Goal: Task Accomplishment & Management: Use online tool/utility

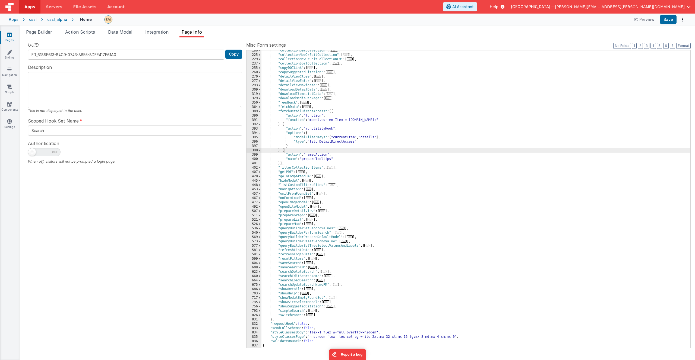
scroll to position [76, 0]
click at [298, 83] on div ""collectionGetCollection" : [ ... ] , "collectionNewOrEditCollection" : [ ... ]…" at bounding box center [475, 202] width 429 height 306
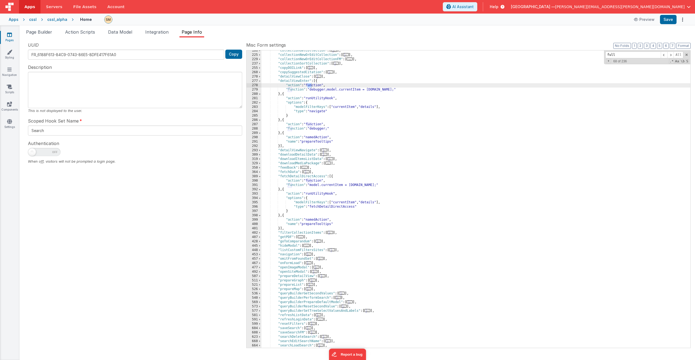
scroll to position [141, 0]
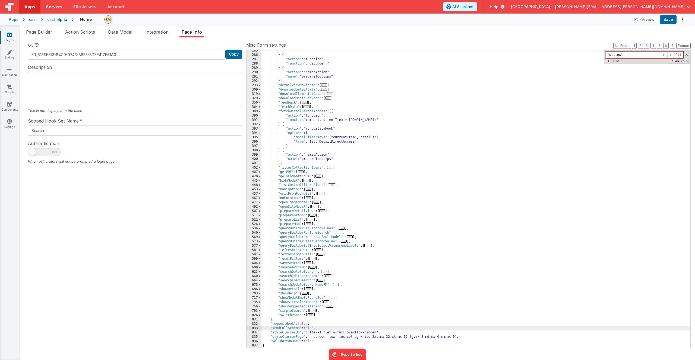
type input "fulltext"
click at [34, 33] on span "Page Builder" at bounding box center [39, 31] width 26 height 5
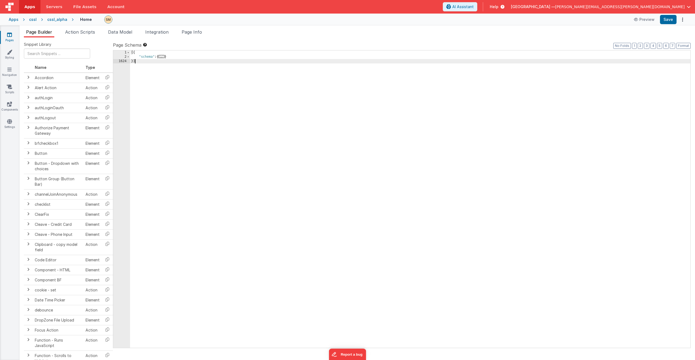
click at [151, 60] on div "[{ "schema" : { ... } }]" at bounding box center [410, 203] width 560 height 306
type input "fulltext"
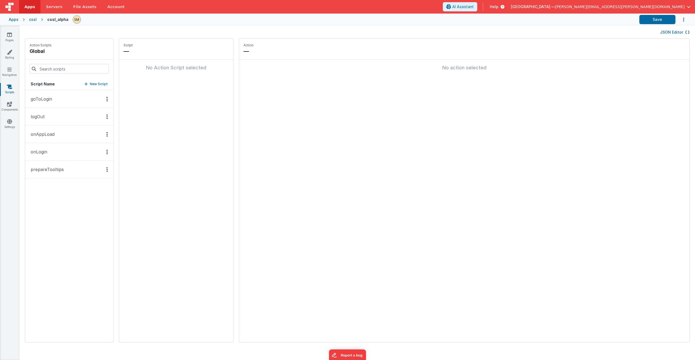
click at [52, 172] on p "prepareTooltips" at bounding box center [45, 169] width 36 height 7
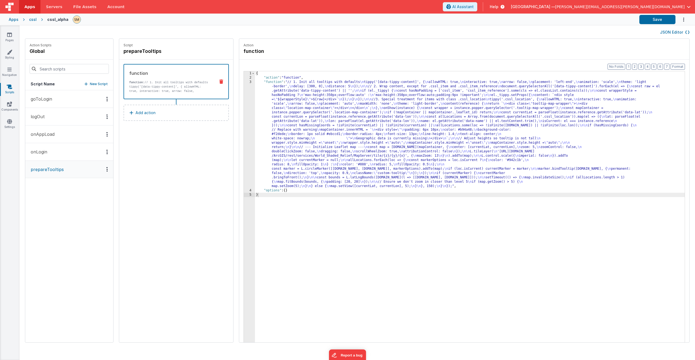
click at [244, 134] on div "3" at bounding box center [249, 134] width 11 height 109
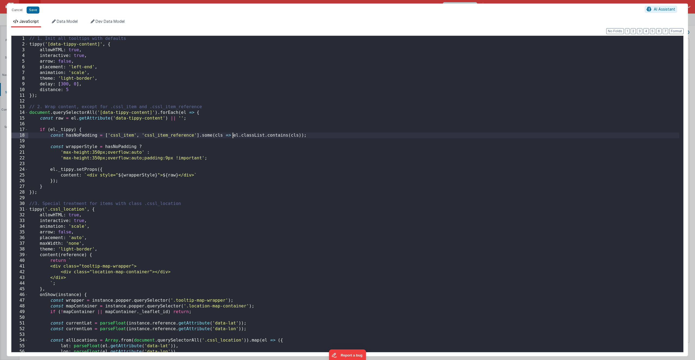
click at [233, 134] on div "// 1. Init all tooltips with defaults tippy ( '[data-tippy-content]' , { allowH…" at bounding box center [353, 201] width 651 height 331
type input "slate"
click at [125, 161] on div "// 1. Init all tooltips with defaults tippy ( '[data-tippy-content]' , { allowH…" at bounding box center [353, 201] width 651 height 331
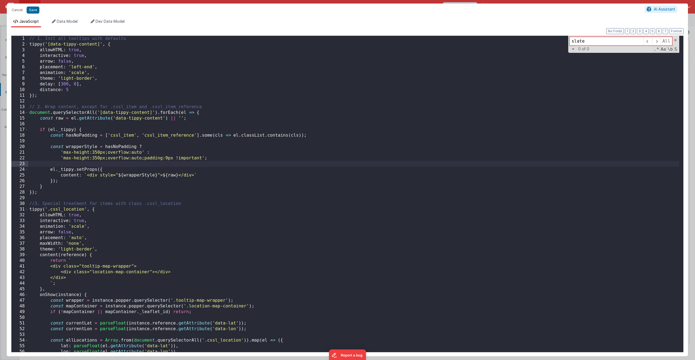
click at [119, 172] on div "// 1. Init all tooltips with defaults tippy ( '[data-tippy-content]' , { allowH…" at bounding box center [353, 201] width 651 height 331
click at [115, 187] on div "// 1. Init all tooltips with defaults tippy ( '[data-tippy-content]' , { allowH…" at bounding box center [353, 201] width 651 height 331
click at [471, 74] on div "// 1. Init all tooltips with defaults tippy ( '[data-tippy-content]' , { allowH…" at bounding box center [353, 201] width 651 height 331
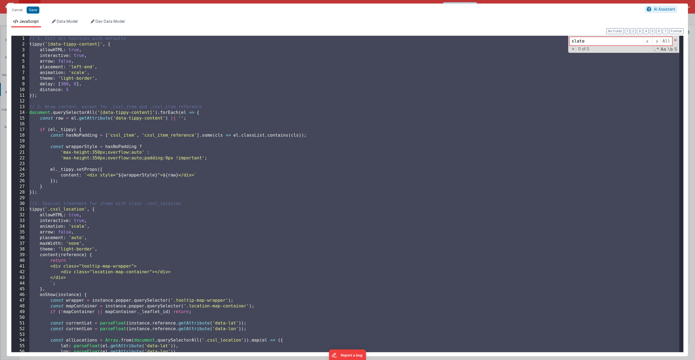
click at [387, 70] on div "// 1. Init all tooltips with defaults tippy ( '[data-tippy-content]' , { allowH…" at bounding box center [353, 201] width 651 height 331
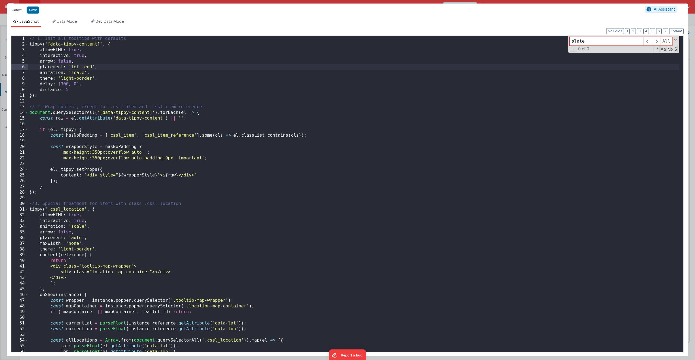
click at [387, 70] on div "// 1. Init all tooltips with defaults tippy ( '[data-tippy-content]' , { allowH…" at bounding box center [353, 201] width 651 height 331
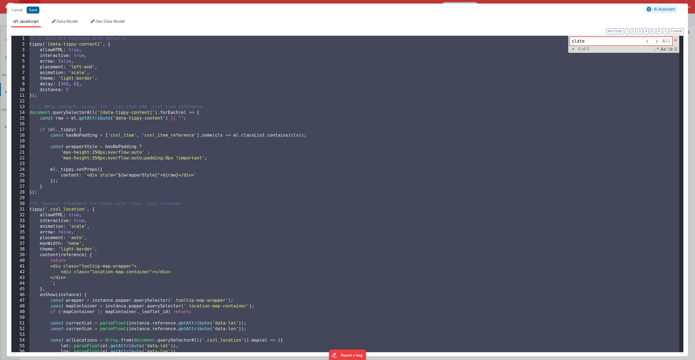
click at [310, 94] on div "// 1. Init all tooltips with defaults tippy ( '[data-tippy-content]' , { allowH…" at bounding box center [353, 201] width 651 height 331
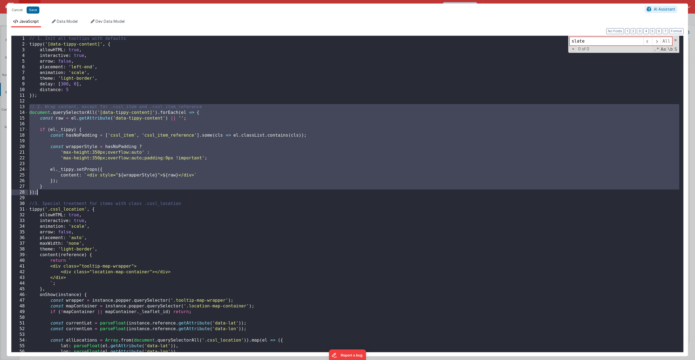
drag, startPoint x: 29, startPoint y: 107, endPoint x: 46, endPoint y: 194, distance: 88.4
click at [46, 194] on div "// 1. Init all tooltips with defaults tippy ( '[data-tippy-content]' , { allowH…" at bounding box center [353, 201] width 651 height 331
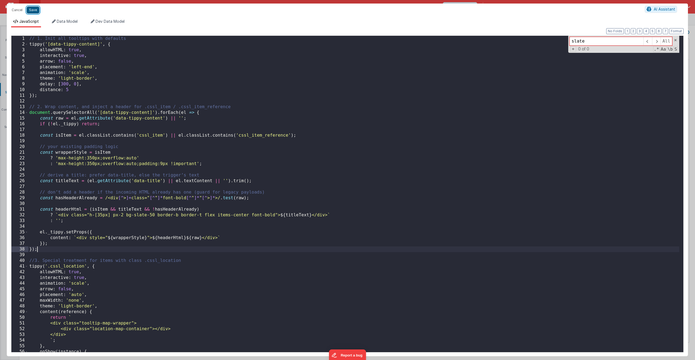
click at [33, 12] on button "Save" at bounding box center [33, 10] width 13 height 7
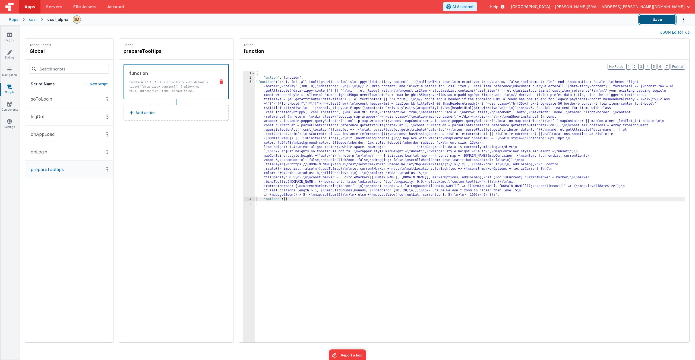
click at [662, 21] on button "Save" at bounding box center [657, 19] width 36 height 9
click at [315, 144] on div "{ "action" : "function" , "function" : "// 1. Init all tooltips with defaults \…" at bounding box center [477, 219] width 444 height 297
click at [244, 144] on div "3" at bounding box center [249, 138] width 11 height 117
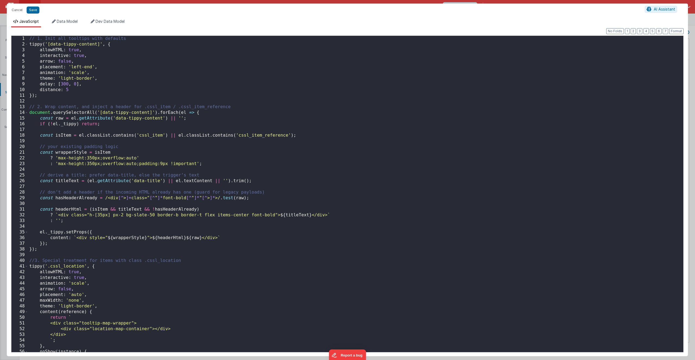
click at [150, 189] on div "// 1. Init all tooltips with defaults tippy ( '[data-tippy-content]' , { allowH…" at bounding box center [353, 200] width 651 height 328
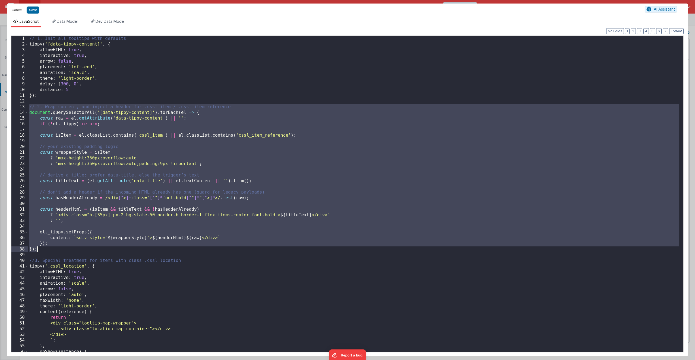
drag, startPoint x: 30, startPoint y: 107, endPoint x: 67, endPoint y: 249, distance: 146.6
click at [60, 250] on div "// 1. Init all tooltips with defaults tippy ( '[data-tippy-content]' , { allowH…" at bounding box center [353, 200] width 651 height 328
click at [30, 107] on div "// 1. Init all tooltips with defaults tippy ( '[data-tippy-content]' , { allowH…" at bounding box center [353, 200] width 651 height 328
drag, startPoint x: 30, startPoint y: 107, endPoint x: 57, endPoint y: 248, distance: 143.3
click at [57, 248] on div "// 1. Init all tooltips with defaults tippy ( '[data-tippy-content]' , { allowH…" at bounding box center [353, 200] width 651 height 328
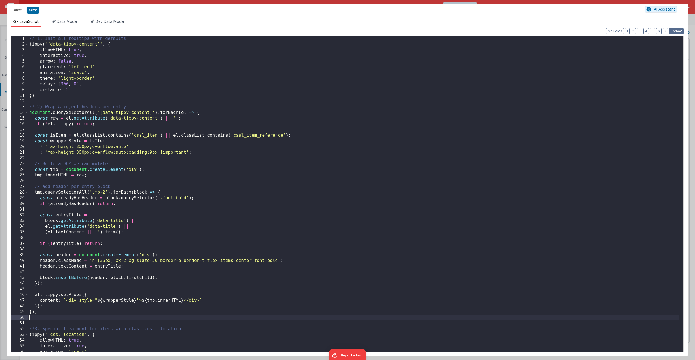
click at [678, 31] on button "Format" at bounding box center [676, 31] width 14 height 6
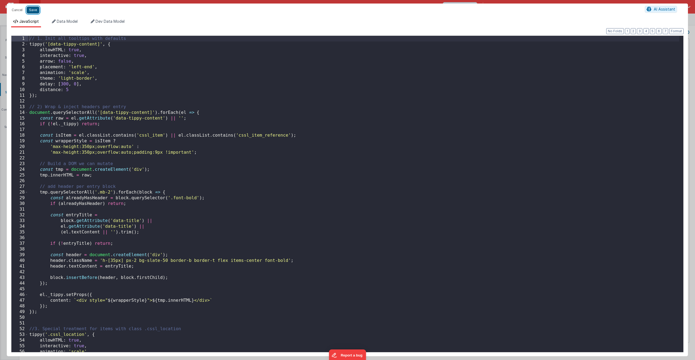
click at [35, 11] on button "Save" at bounding box center [33, 10] width 13 height 7
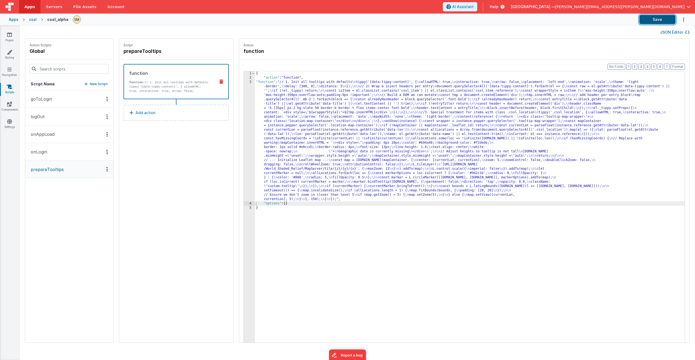
click at [660, 18] on button "Save" at bounding box center [657, 19] width 36 height 9
click at [10, 122] on icon at bounding box center [9, 121] width 5 height 5
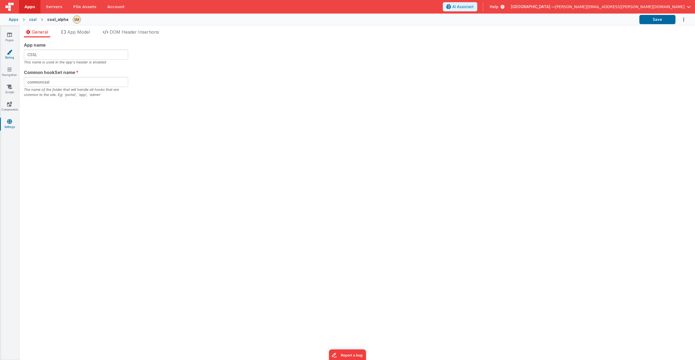
click at [10, 53] on icon at bounding box center [9, 51] width 5 height 5
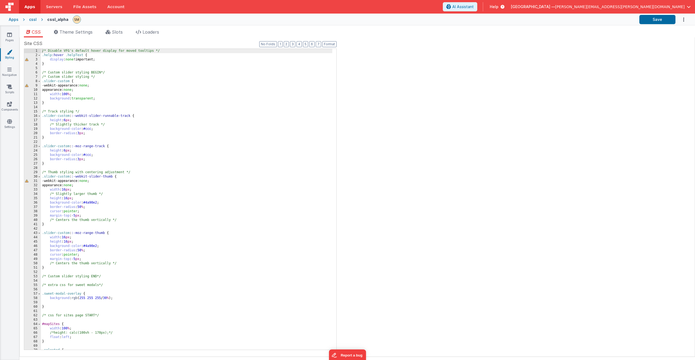
click at [42, 52] on div "/* Disable VFG's default hover display for moved tooltips */ .help :hover .help…" at bounding box center [186, 204] width 291 height 310
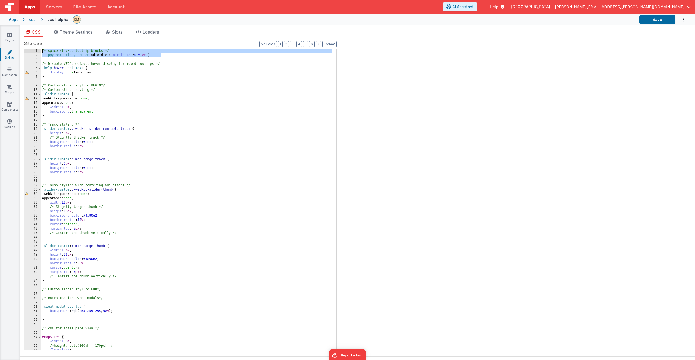
drag, startPoint x: 170, startPoint y: 56, endPoint x: 36, endPoint y: 44, distance: 135.2
click at [36, 44] on div "Site CSS Format 7 6 5 4 3 2 1 No Folds 1 2 3 4 5 6 7 8 9 10 11 12 13 14 15 16 1…" at bounding box center [180, 197] width 313 height 314
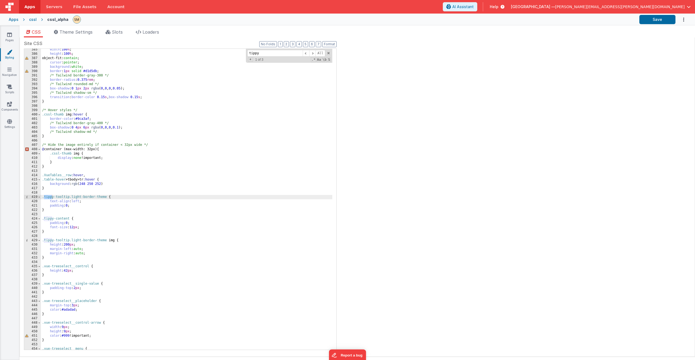
scroll to position [1817, 0]
type input "tippy"
click at [48, 260] on div "width : 100 % ; height : 100 % ; object-fit: contain ; cursor : pointer ; backg…" at bounding box center [186, 203] width 291 height 310
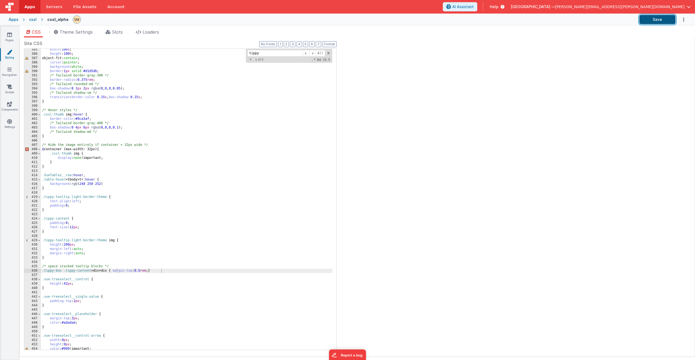
click at [654, 21] on button "Save" at bounding box center [657, 19] width 36 height 9
click at [333, 45] on button "Format" at bounding box center [329, 44] width 14 height 6
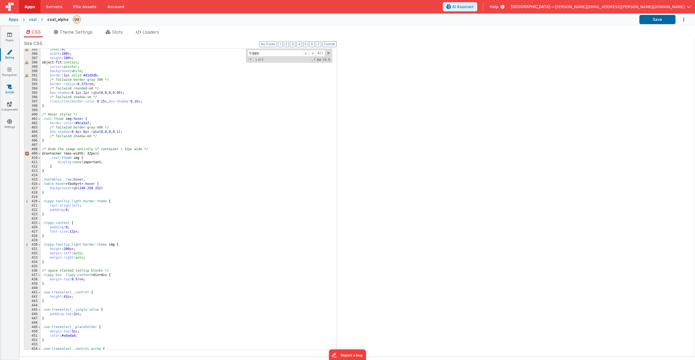
click at [9, 87] on icon at bounding box center [9, 86] width 5 height 5
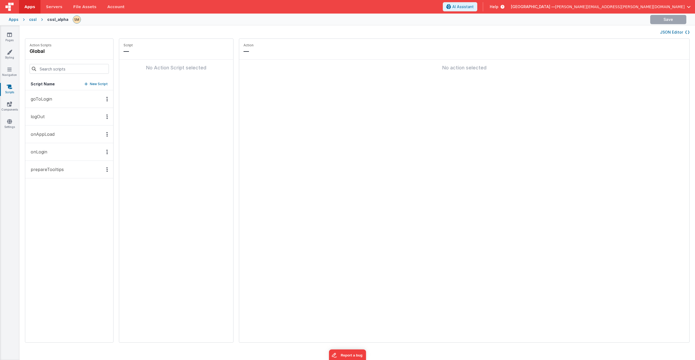
click at [53, 171] on p "prepareTooltips" at bounding box center [45, 169] width 36 height 7
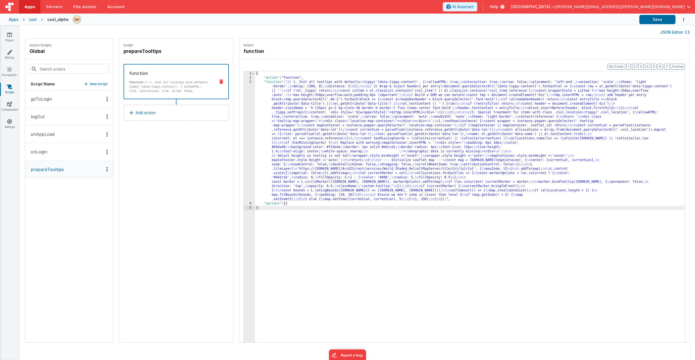
click at [333, 158] on div "{ "action" : "function" , "function" : "// 1. Init all tooltips with defaults \…" at bounding box center [477, 219] width 444 height 297
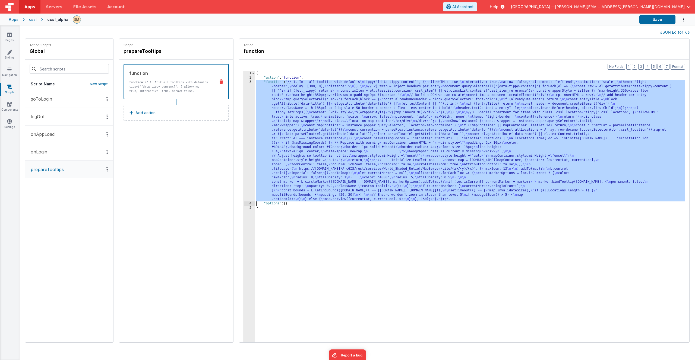
click at [244, 145] on div "3" at bounding box center [249, 141] width 11 height 122
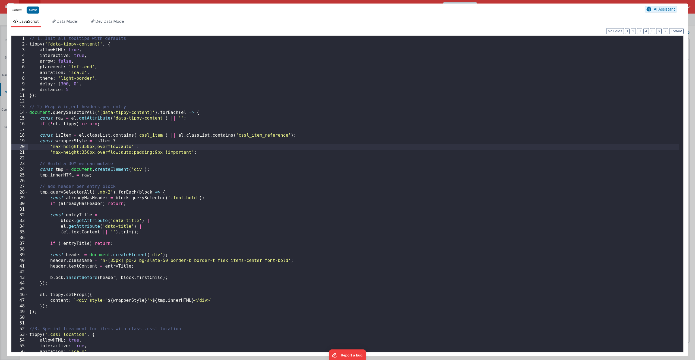
click at [237, 145] on div "// 1. Init all tooltips with defaults tippy ( '[data-tippy-content]' , { allowH…" at bounding box center [353, 200] width 651 height 328
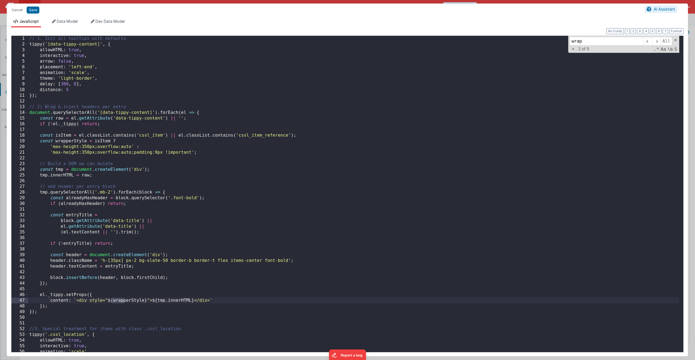
click at [328, 88] on div "// 1. Init all tooltips with defaults tippy ( '[data-tippy-content]' , { allowH…" at bounding box center [353, 200] width 651 height 328
paste input "cssl-tooltip-"
drag, startPoint x: 621, startPoint y: 41, endPoint x: 554, endPoint y: 38, distance: 67.1
click at [554, 38] on div "// 1. Init all tooltips with defaults tippy ( '[data-tippy-content]' , { allowH…" at bounding box center [353, 194] width 651 height 317
type input "wrappers"
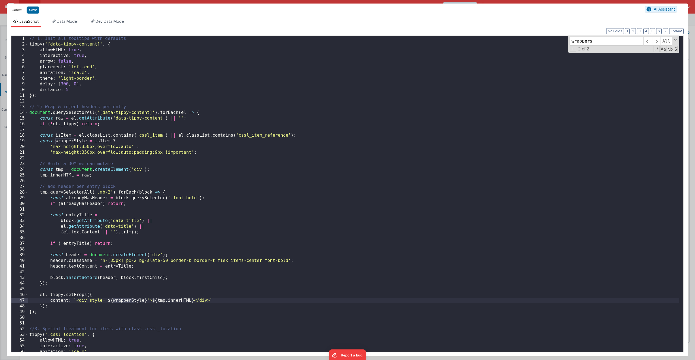
click at [88, 301] on div "// 1. Init all tooltips with defaults tippy ( '[data-tippy-content]' , { allowH…" at bounding box center [353, 200] width 651 height 328
drag, startPoint x: 110, startPoint y: 301, endPoint x: 106, endPoint y: 301, distance: 3.8
click at [106, 301] on div "// 1. Init all tooltips with defaults tippy ( '[data-tippy-content]' , { allowH…" at bounding box center [353, 200] width 651 height 328
click at [31, 11] on button "Save" at bounding box center [33, 10] width 13 height 7
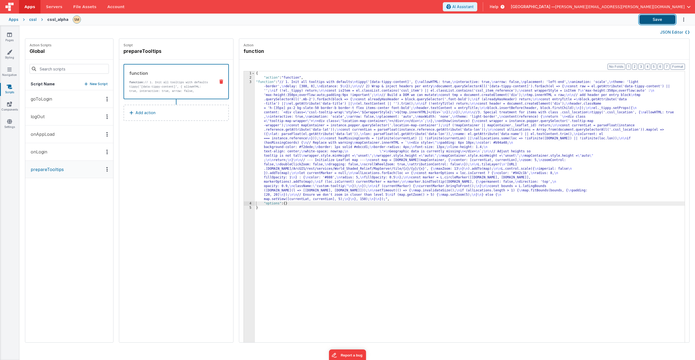
click at [666, 18] on button "Save" at bounding box center [657, 19] width 36 height 9
click at [8, 54] on icon at bounding box center [9, 51] width 5 height 5
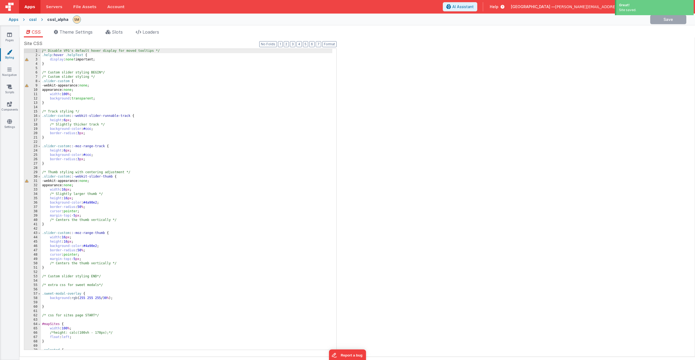
click at [70, 58] on div "/* Disable VFG's default hover display for moved tooltips */ .help :hover .help…" at bounding box center [186, 204] width 291 height 310
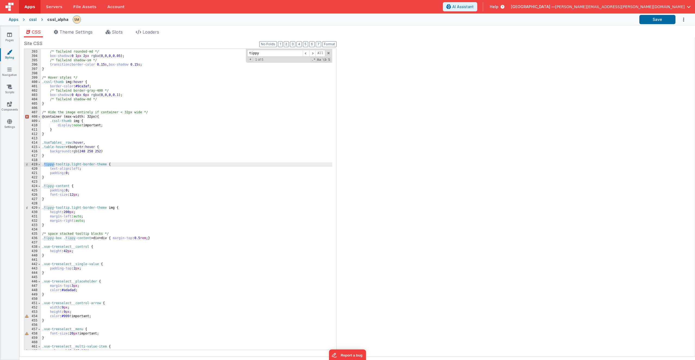
scroll to position [1866, 0]
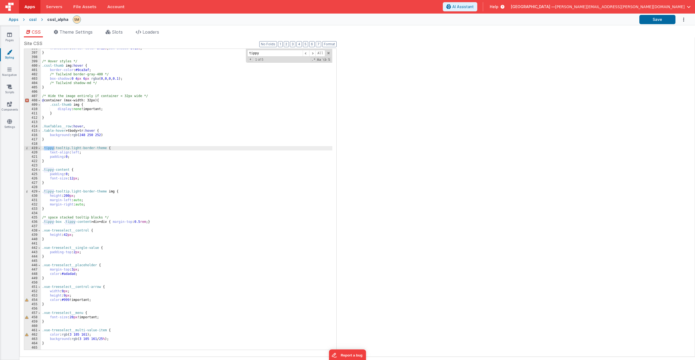
type input "tippy"
click at [166, 222] on div "transition : border-color 0.15 s , box-shadow 0.15 s ; } /* Hover styles */ .cs…" at bounding box center [186, 201] width 291 height 310
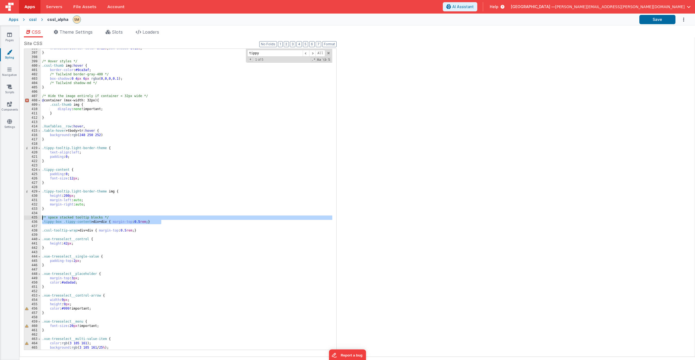
drag, startPoint x: 164, startPoint y: 222, endPoint x: 33, endPoint y: 218, distance: 131.2
click at [33, 218] on div "396 397 398 399 400 401 402 403 404 405 406 407 408 409 410 411 412 413 414 415…" at bounding box center [180, 200] width 313 height 302
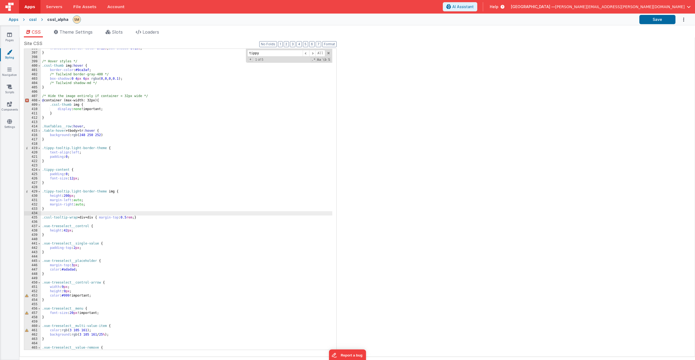
paste textarea
click at [9, 92] on link "Scripts" at bounding box center [10, 89] width 20 height 11
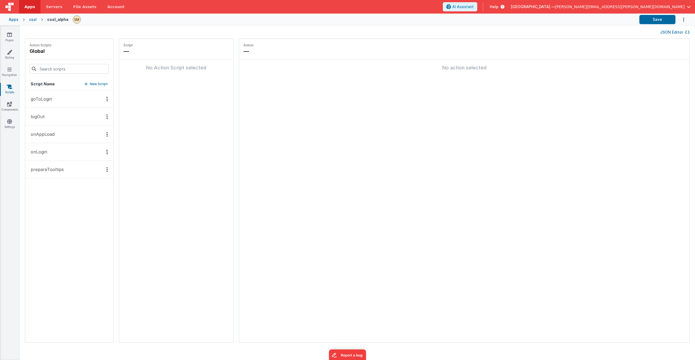
click at [55, 170] on p "prepareTooltips" at bounding box center [45, 169] width 36 height 7
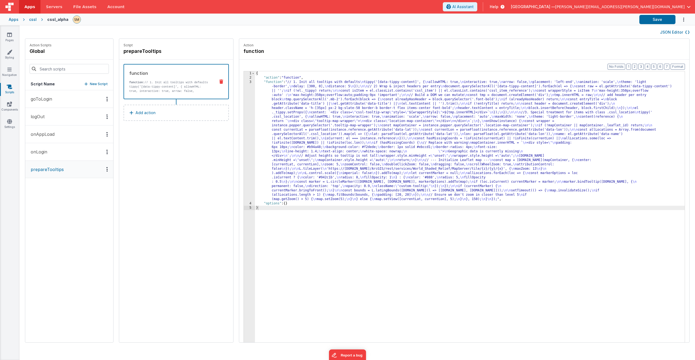
click at [290, 143] on div "{ "action" : "function" , "function" : "// 1. Init all tooltips with defaults \…" at bounding box center [477, 219] width 444 height 297
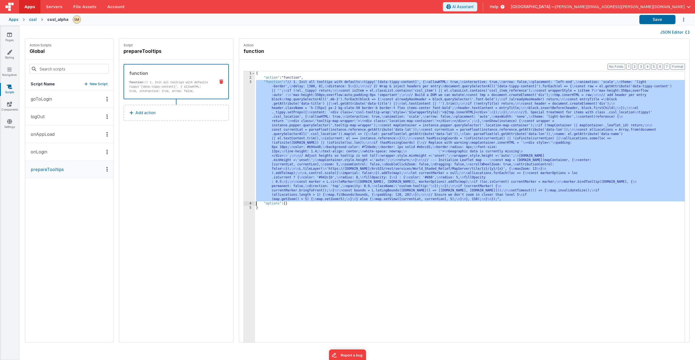
click at [244, 141] on div "3" at bounding box center [249, 141] width 11 height 122
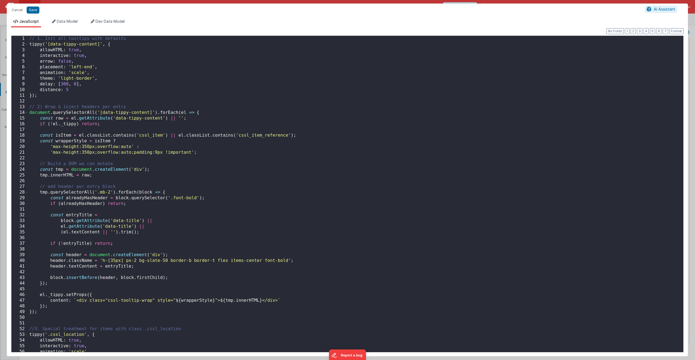
click at [113, 119] on div "// 1. Init all tooltips with defaults tippy ( '[data-tippy-content]' , { allowH…" at bounding box center [353, 200] width 651 height 328
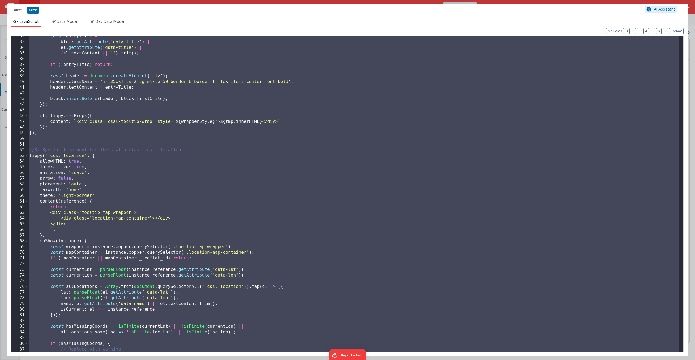
scroll to position [179, 0]
click at [197, 149] on div "const entryTitle = block . getAttribute ( 'data-title' ) || el . getAttribute (…" at bounding box center [353, 197] width 651 height 328
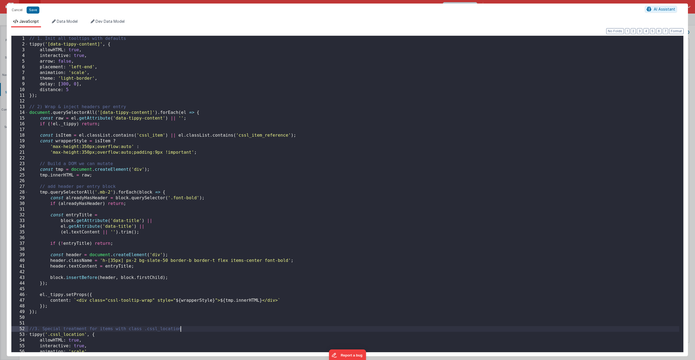
scroll to position [33, 0]
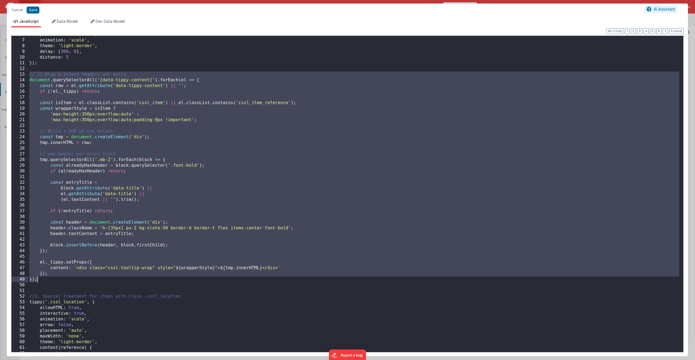
drag, startPoint x: 30, startPoint y: 74, endPoint x: 50, endPoint y: 280, distance: 206.8
click at [50, 281] on div "placement : 'left-end' , animation : 'scale' , theme : 'light-border' , delay :…" at bounding box center [353, 196] width 651 height 328
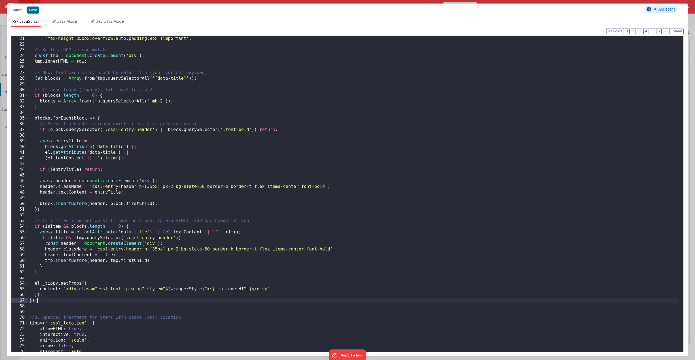
scroll to position [114, 0]
click at [34, 11] on button "Save" at bounding box center [33, 10] width 13 height 7
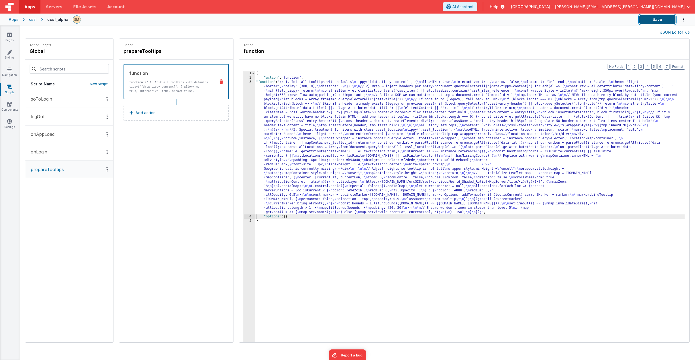
click at [663, 22] on button "Save" at bounding box center [657, 19] width 36 height 9
click at [279, 129] on div "{ "action" : "function" , "function" : "// 1. Init all tooltips with defaults \…" at bounding box center [477, 219] width 444 height 297
click at [244, 133] on div "3" at bounding box center [249, 147] width 11 height 135
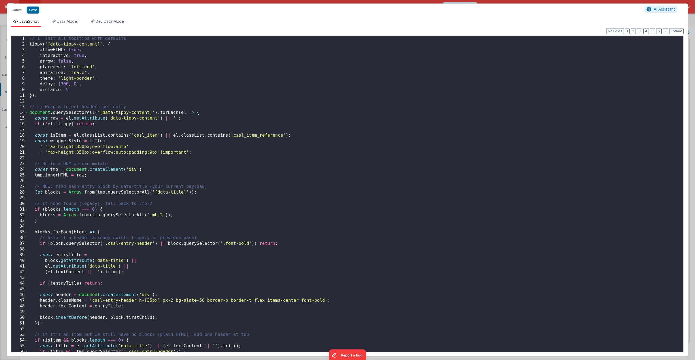
click at [223, 135] on div "// 1. Init all tooltips with defaults tippy ( '[data-tippy-content]' , { allowH…" at bounding box center [353, 200] width 651 height 328
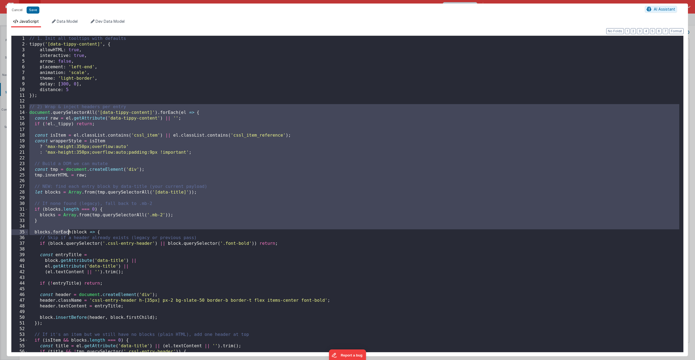
drag, startPoint x: 29, startPoint y: 107, endPoint x: 69, endPoint y: 233, distance: 132.5
click at [69, 233] on div "// 1. Init all tooltips with defaults tippy ( '[data-tippy-content]' , { allowH…" at bounding box center [353, 200] width 651 height 328
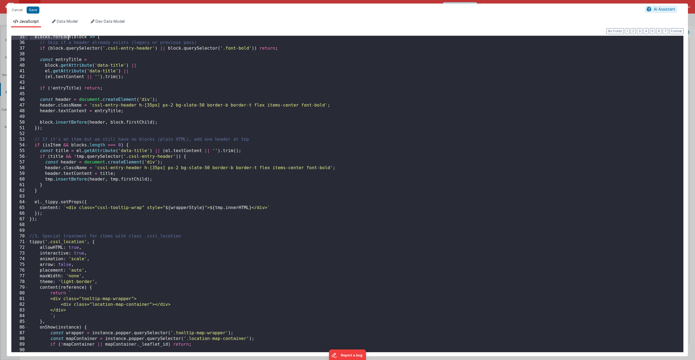
scroll to position [195, 0]
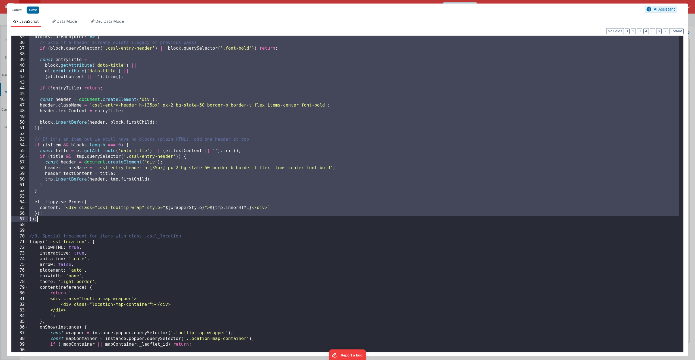
click at [45, 220] on div "blocks . forEach ( block => { // Skip if a header already exists (legacy or pre…" at bounding box center [353, 198] width 651 height 328
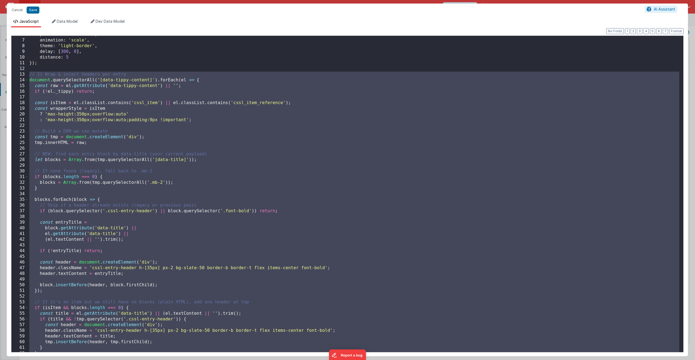
click at [29, 76] on div "placement : 'left-end' , animation : 'scale' , theme : 'light-border' , delay :…" at bounding box center [353, 196] width 651 height 328
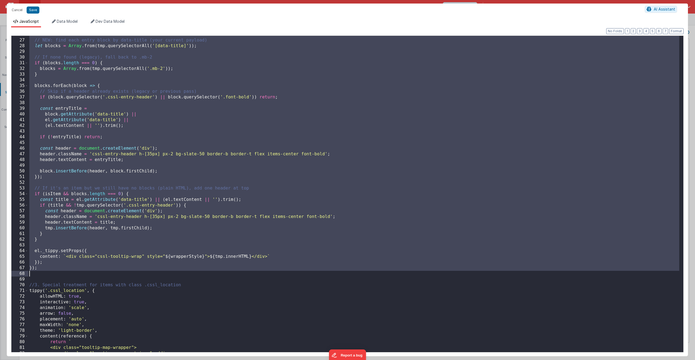
scroll to position [195, 0]
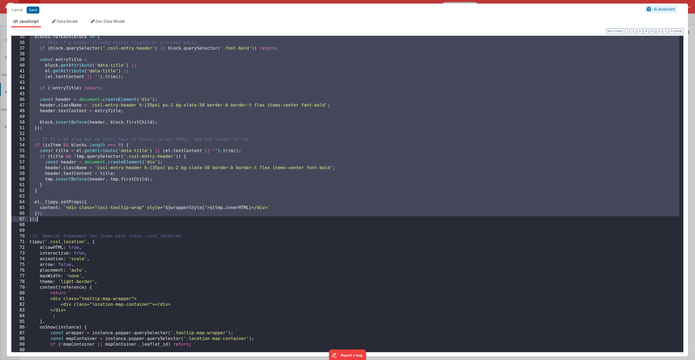
drag, startPoint x: 29, startPoint y: 76, endPoint x: 54, endPoint y: 220, distance: 146.9
click at [54, 220] on div "blocks . forEach ( block => { // Skip if a header already exists (legacy or pre…" at bounding box center [353, 198] width 651 height 328
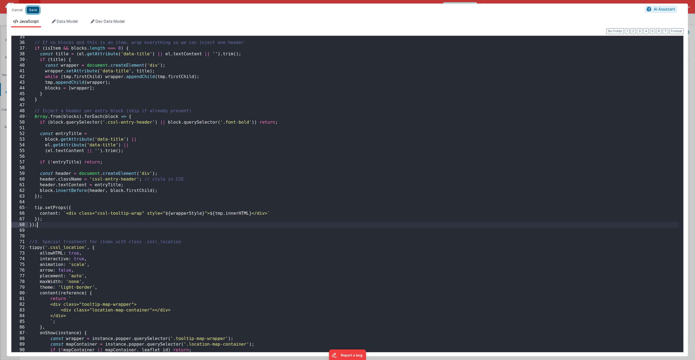
click at [34, 11] on button "Save" at bounding box center [33, 10] width 13 height 7
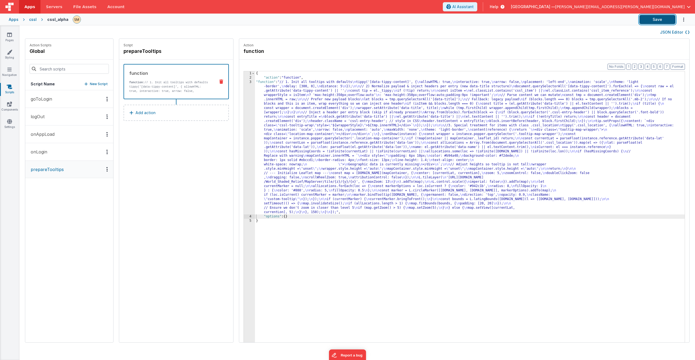
click at [660, 19] on button "Save" at bounding box center [657, 19] width 36 height 9
click at [9, 52] on icon at bounding box center [9, 51] width 5 height 5
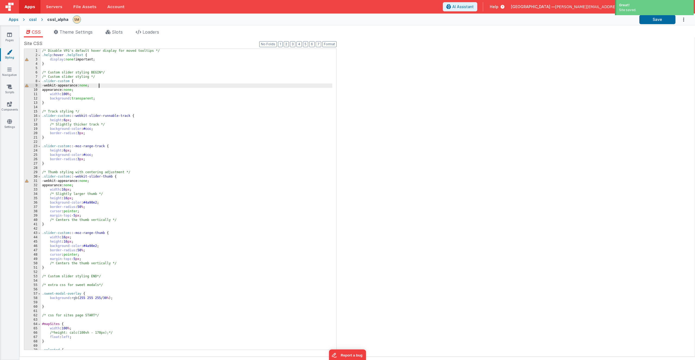
click at [123, 84] on div "/* Disable VFG's default hover display for moved tooltips */ .help :hover .help…" at bounding box center [186, 204] width 291 height 310
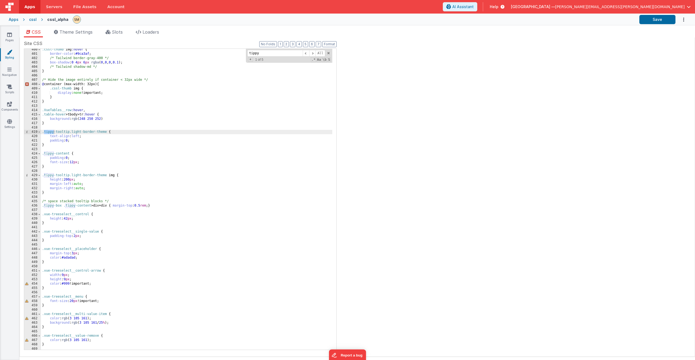
scroll to position [1898, 0]
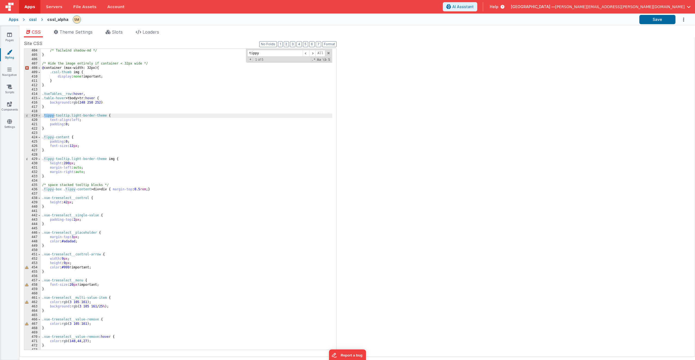
type input "tippy"
click at [173, 189] on div "/* Tailwind shadow-md */ } /* Hide the image entirely if container < 32px wide …" at bounding box center [186, 204] width 291 height 310
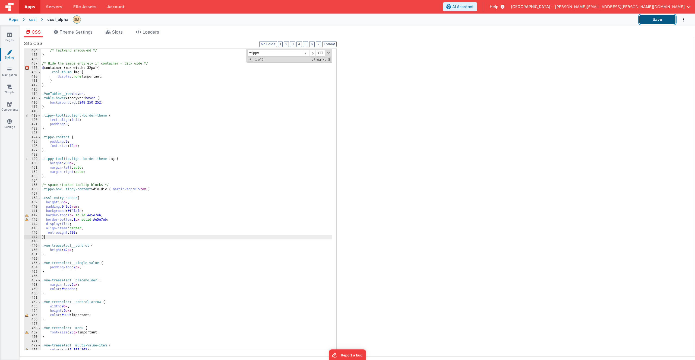
click at [661, 19] on button "Save" at bounding box center [657, 19] width 36 height 9
click at [9, 122] on icon at bounding box center [9, 121] width 5 height 5
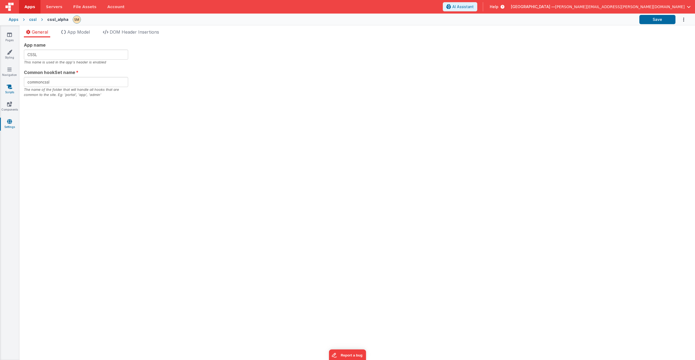
click at [10, 88] on icon at bounding box center [9, 86] width 5 height 5
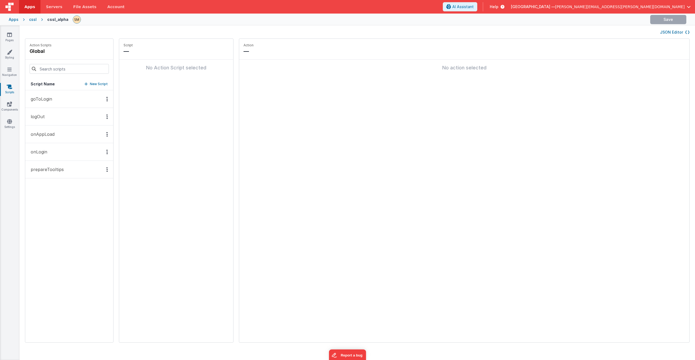
click at [59, 172] on p "prepareTooltips" at bounding box center [45, 169] width 36 height 7
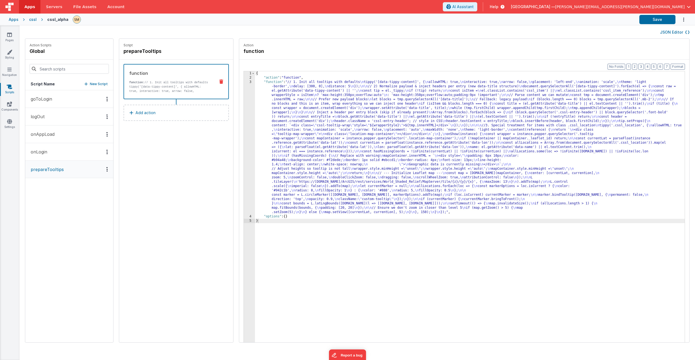
click at [264, 151] on div "{ "action" : "function" , "function" : "// 1. Init all tooltips with defaults \…" at bounding box center [477, 219] width 444 height 297
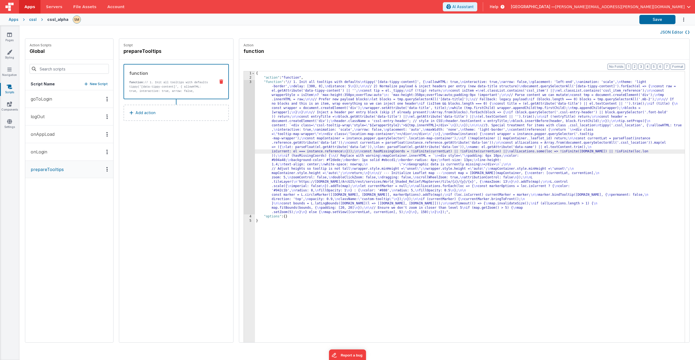
click at [244, 149] on div "3" at bounding box center [249, 147] width 11 height 135
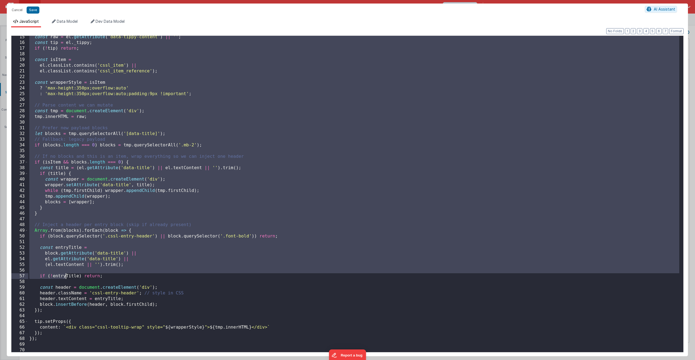
scroll to position [147, 0]
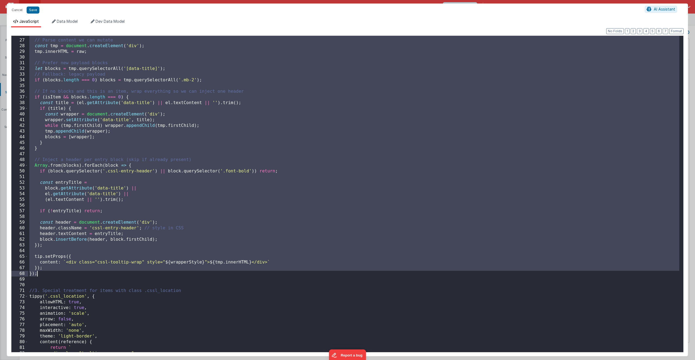
drag, startPoint x: 30, startPoint y: 107, endPoint x: 62, endPoint y: 274, distance: 169.5
click at [62, 274] on div "// Parse content we can mutate const tmp = document . createElement ( 'div' ) ;…" at bounding box center [353, 196] width 651 height 328
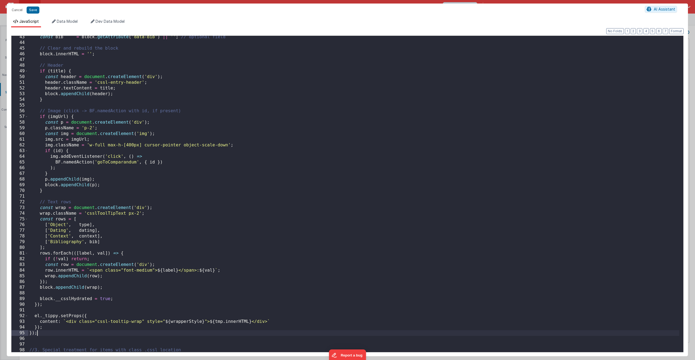
scroll to position [290, 0]
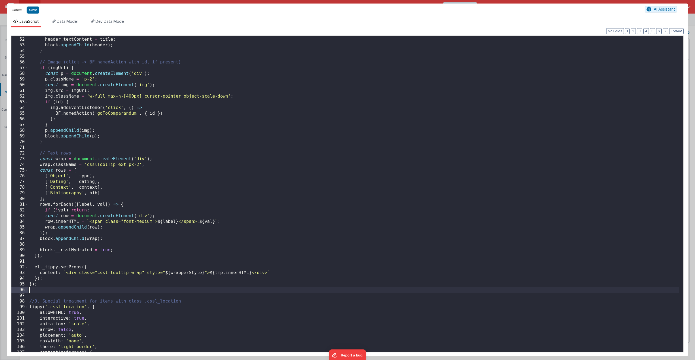
click at [51, 291] on div "header . className = 'cssl-entry-header' ; header . textContent = title ; block…" at bounding box center [353, 195] width 651 height 328
click at [676, 31] on button "Format" at bounding box center [676, 31] width 14 height 6
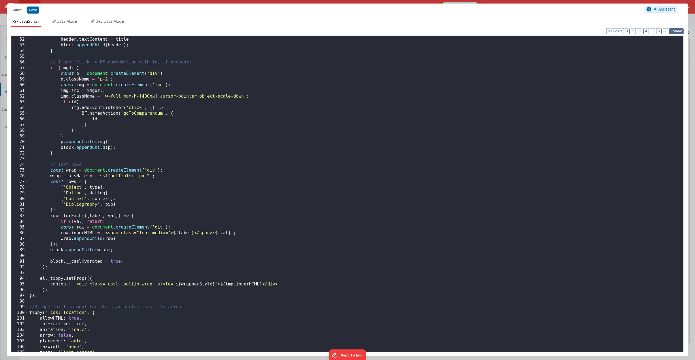
click at [679, 30] on button "Format" at bounding box center [676, 31] width 14 height 6
click at [34, 8] on button "Save" at bounding box center [33, 10] width 13 height 7
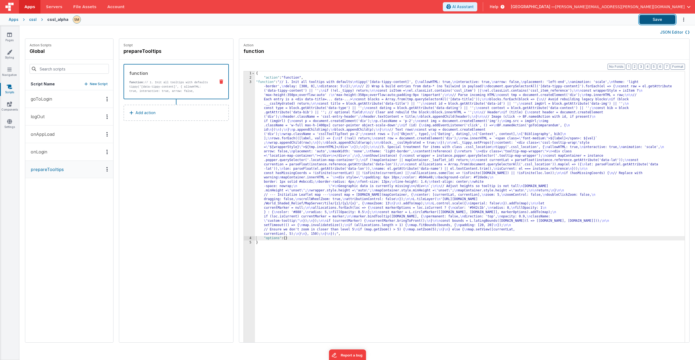
click at [650, 19] on button "Save" at bounding box center [657, 19] width 36 height 9
click at [336, 194] on div "{ "action" : "function" , "function" : "// 1. Init all tooltips with defaults \…" at bounding box center [477, 219] width 444 height 297
click at [244, 171] on div "3" at bounding box center [249, 158] width 11 height 156
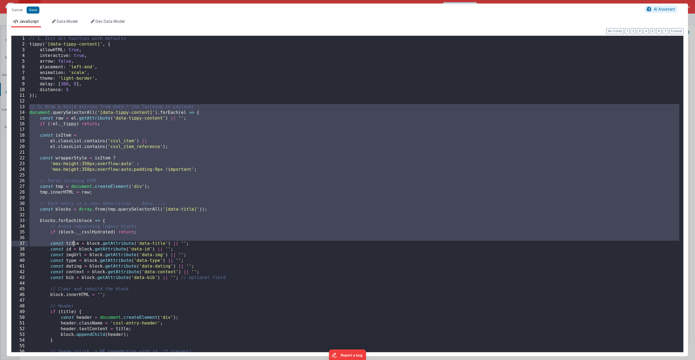
drag, startPoint x: 29, startPoint y: 107, endPoint x: 77, endPoint y: 245, distance: 145.6
click at [75, 246] on div "// 1. Init all tooltips with defaults tippy ( '[data-tippy-content]' , { allowH…" at bounding box center [353, 200] width 651 height 328
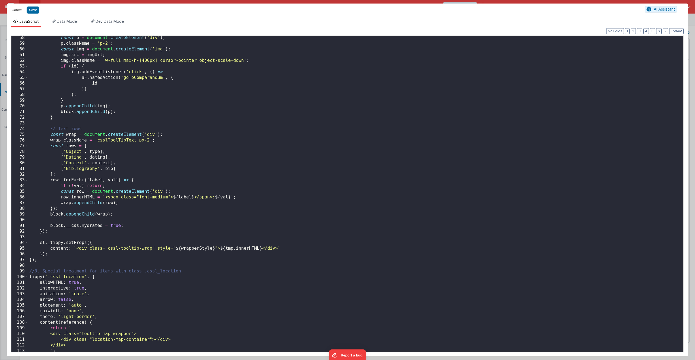
scroll to position [326, 0]
click at [38, 260] on div "const p = document . createElement ( 'div' ) ; p . className = 'p-2' ; const im…" at bounding box center [353, 199] width 651 height 328
click at [66, 262] on div "const p = document . createElement ( 'div' ) ; p . className = 'p-2' ; const im…" at bounding box center [353, 199] width 651 height 328
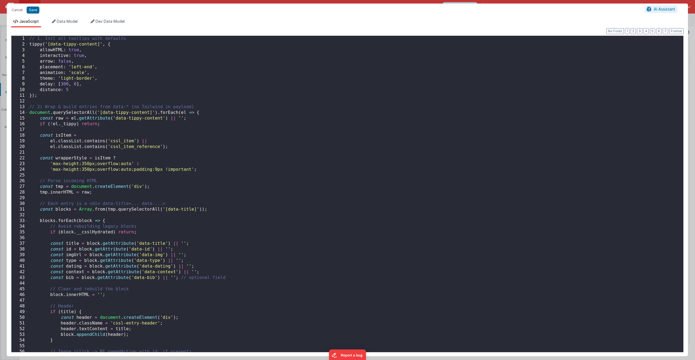
scroll to position [0, 0]
click at [29, 107] on div "// 1. Init all tooltips with defaults tippy ( '[data-tippy-content]' , { allowH…" at bounding box center [353, 200] width 651 height 328
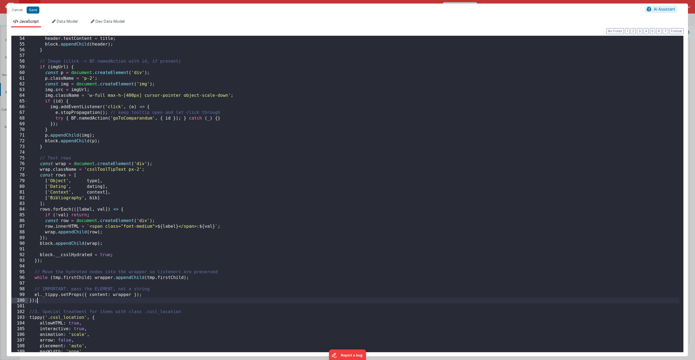
scroll to position [302, 0]
click at [450, 24] on ul "JavaScript Data Model Dev Data Model" at bounding box center [347, 23] width 681 height 9
click at [34, 12] on button "Save" at bounding box center [33, 10] width 13 height 7
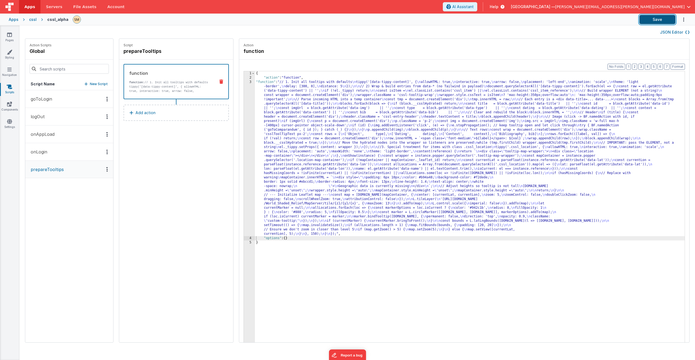
click at [661, 20] on button "Save" at bounding box center [657, 19] width 36 height 9
click at [476, 148] on div "{ "action" : "function" , "function" : "// 1. Init all tooltips with defaults \…" at bounding box center [477, 219] width 444 height 297
click at [244, 141] on div "3" at bounding box center [249, 158] width 11 height 156
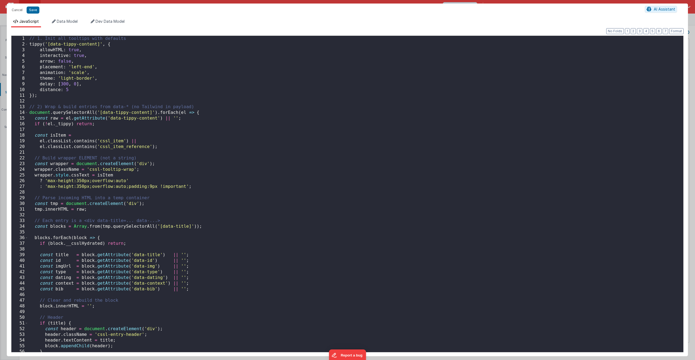
click at [102, 72] on div "// 1. Init all tooltips with defaults tippy ( '[data-tippy-content]' , { allowH…" at bounding box center [353, 200] width 651 height 328
click at [102, 79] on div "// 1. Init all tooltips with defaults tippy ( '[data-tippy-content]' , { allowH…" at bounding box center [353, 200] width 651 height 328
click at [96, 56] on div "// 1. Init all tooltips with defaults tippy ( '[data-tippy-content]' , { allowH…" at bounding box center [353, 200] width 651 height 328
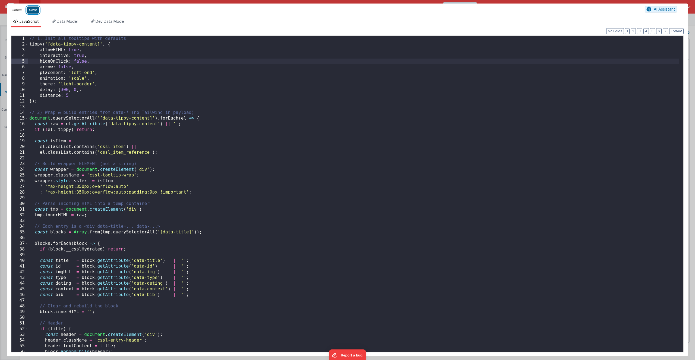
click at [29, 11] on button "Save" at bounding box center [33, 10] width 13 height 7
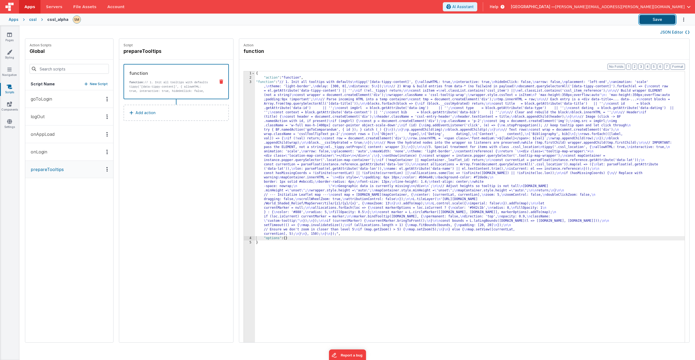
click at [660, 20] on button "Save" at bounding box center [657, 19] width 36 height 9
click at [32, 20] on div "cssl" at bounding box center [33, 19] width 8 height 5
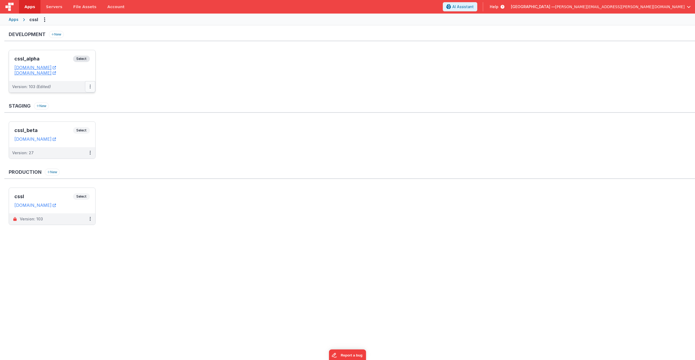
click at [91, 86] on button at bounding box center [90, 86] width 10 height 11
click at [75, 120] on link "Deploy..." at bounding box center [72, 119] width 48 height 10
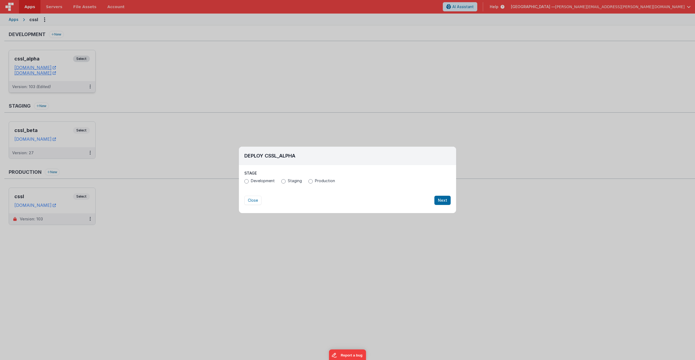
click at [317, 181] on span "Production" at bounding box center [325, 180] width 20 height 5
click at [313, 181] on input "Production" at bounding box center [310, 181] width 4 height 4
radio input "true"
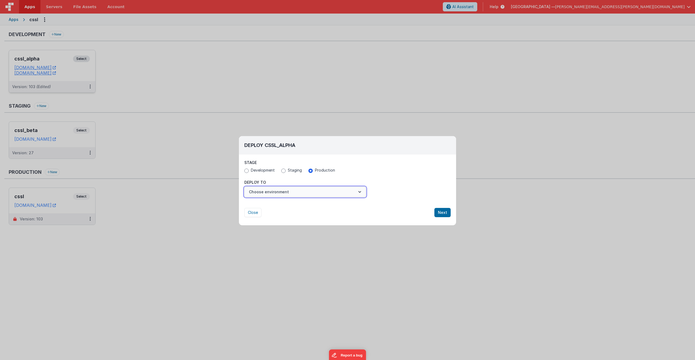
click at [284, 191] on button "Choose environment" at bounding box center [305, 192] width 122 height 10
click at [278, 204] on link "cssl" at bounding box center [305, 205] width 122 height 10
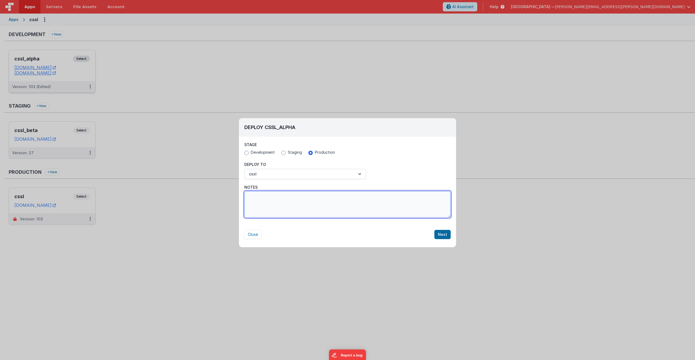
click at [277, 205] on textarea "Notes" at bounding box center [347, 204] width 206 height 27
type textarea "Reduced payload for 'Detail View'"
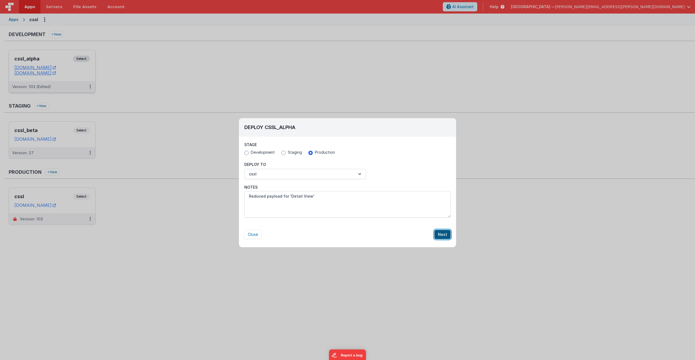
click at [444, 236] on button "Next" at bounding box center [442, 234] width 16 height 9
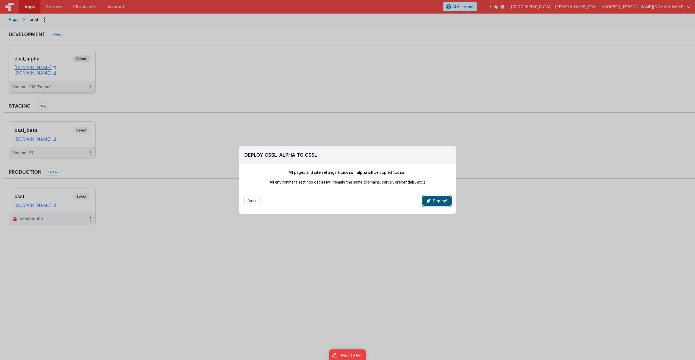
click at [439, 204] on button "Deploy!" at bounding box center [436, 201] width 27 height 10
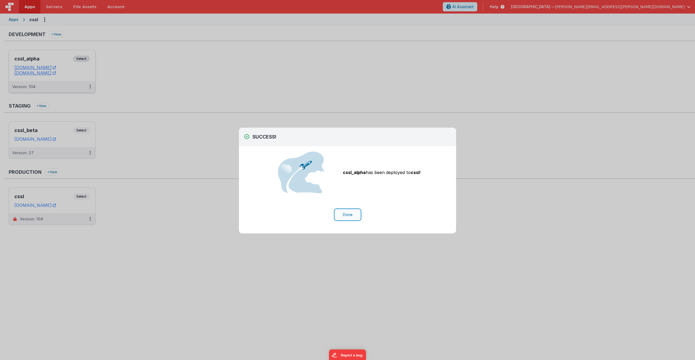
click at [347, 216] on button "Done" at bounding box center [347, 215] width 25 height 10
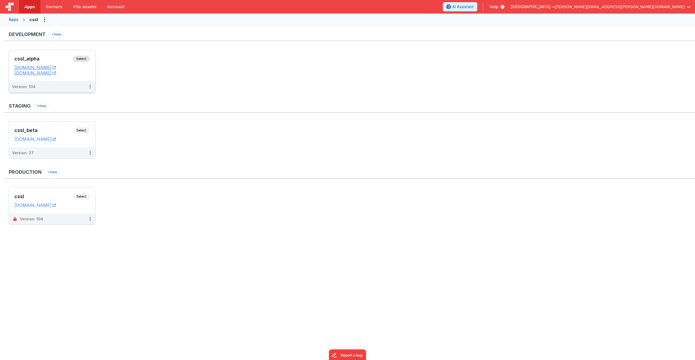
click at [83, 59] on span "Select" at bounding box center [81, 59] width 17 height 7
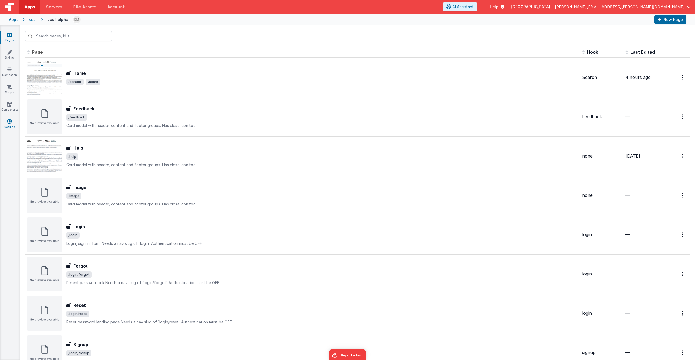
click at [12, 121] on icon at bounding box center [9, 121] width 5 height 5
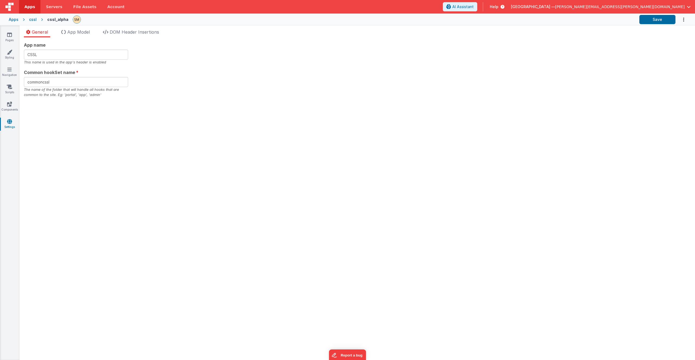
click at [9, 84] on div "Pages Styling Navigation Scripts Components Settings" at bounding box center [10, 193] width 20 height 335
click at [10, 88] on icon at bounding box center [9, 86] width 5 height 5
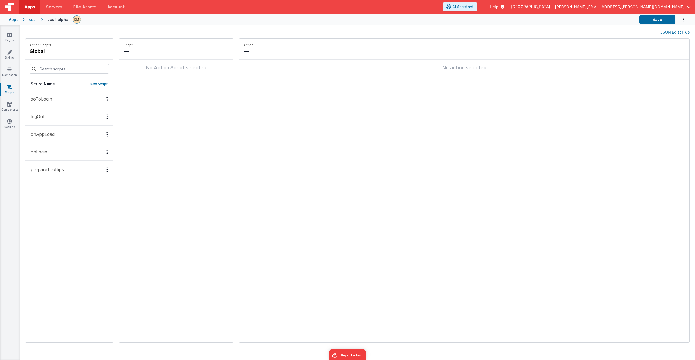
click at [60, 170] on p "prepareTooltips" at bounding box center [45, 169] width 36 height 7
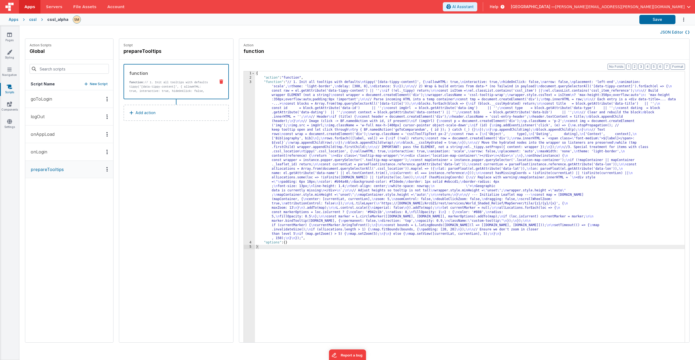
click at [312, 129] on div "{ "action" : "function" , "function" : "// 1. Init all tooltips with defaults \…" at bounding box center [477, 219] width 444 height 297
click at [244, 140] on div "3" at bounding box center [249, 160] width 11 height 161
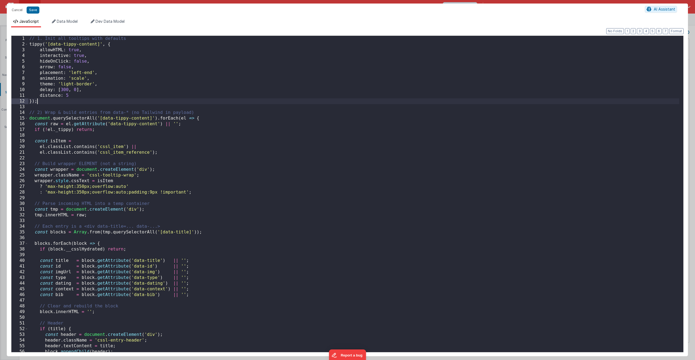
click at [197, 104] on div "// 1. Init all tooltips with defaults tippy ( '[data-tippy-content]' , { allowH…" at bounding box center [353, 200] width 651 height 328
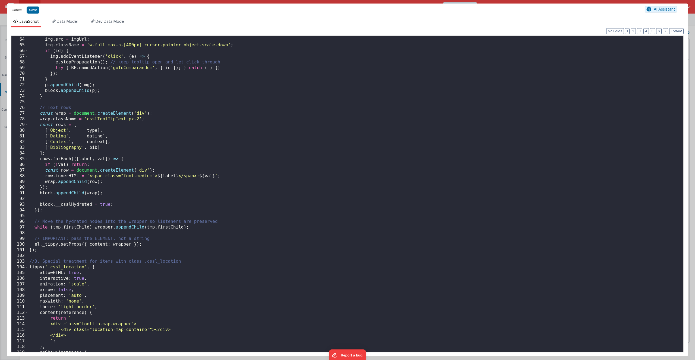
scroll to position [1000, 0]
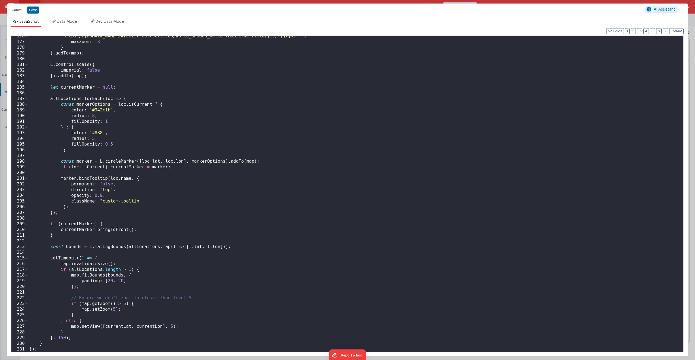
click at [203, 100] on div "'https://server.arcgisonline.com/ArcGIS/rest/services/World_Shaded_Relief/MapSe…" at bounding box center [353, 197] width 651 height 328
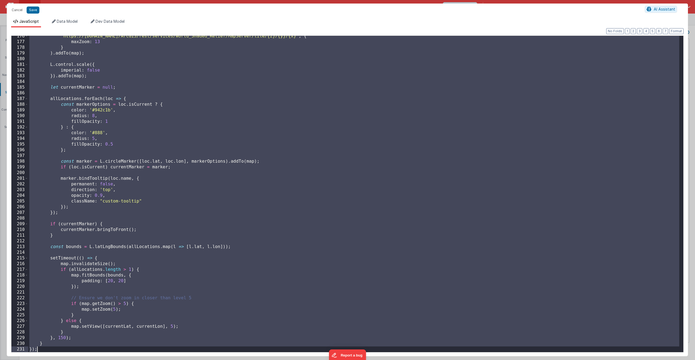
drag, startPoint x: 224, startPoint y: 141, endPoint x: 189, endPoint y: 142, distance: 35.6
click at [224, 142] on div "'https://server.arcgisonline.com/ArcGIS/rest/services/World_Shaded_Relief/MapSe…" at bounding box center [353, 197] width 651 height 328
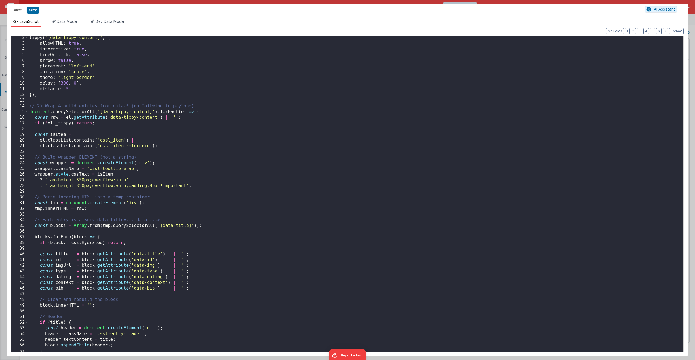
scroll to position [0, 0]
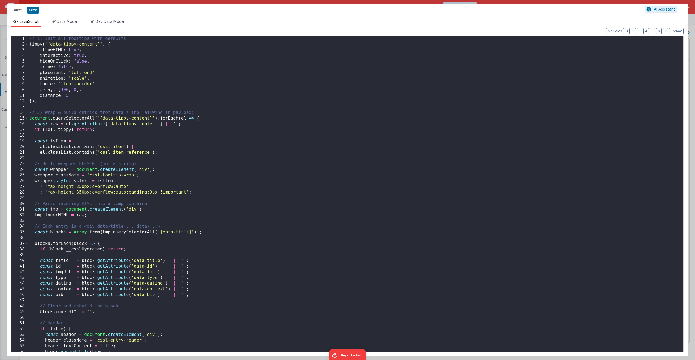
click at [201, 113] on div "// 1. Init all tooltips with defaults tippy ( '[data-tippy-content]' , { allowH…" at bounding box center [353, 200] width 651 height 328
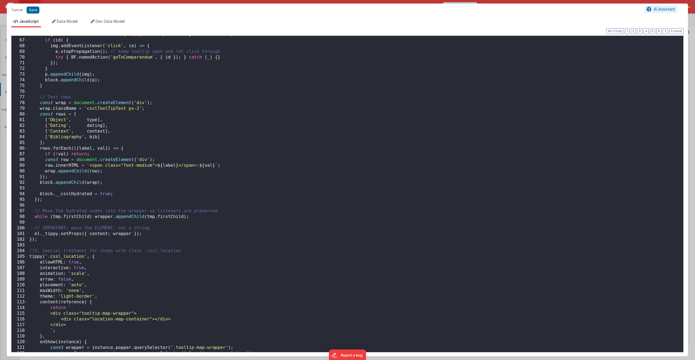
scroll to position [375, 0]
click at [144, 240] on div "img . className = 'w-full max-h-[400px] cursor-pointer object-scale-down' ; if …" at bounding box center [353, 196] width 651 height 328
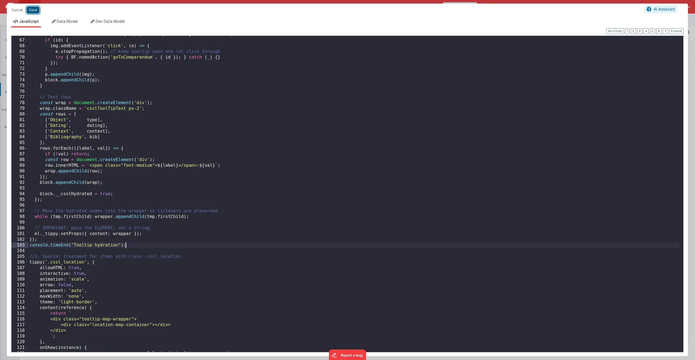
click at [35, 10] on button "Save" at bounding box center [33, 10] width 13 height 7
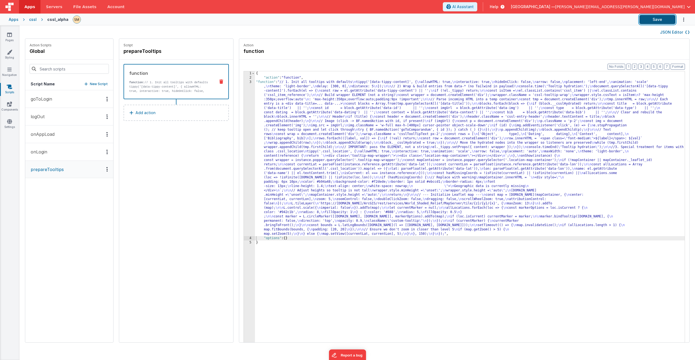
click at [656, 18] on button "Save" at bounding box center [657, 19] width 36 height 9
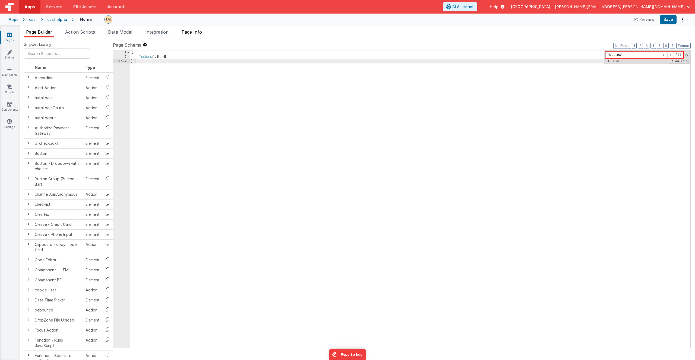
click at [191, 33] on span "Page Info" at bounding box center [192, 31] width 20 height 5
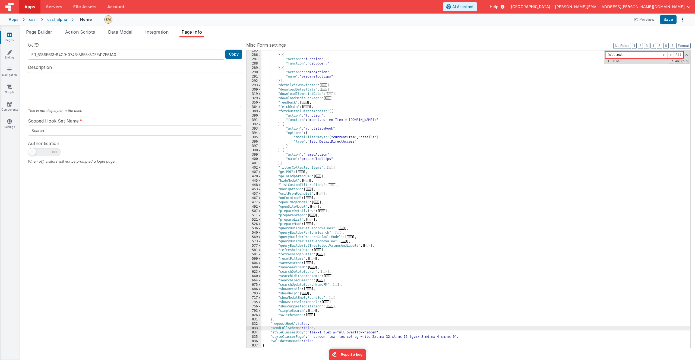
scroll to position [141, 0]
